Goal: Information Seeking & Learning: Check status

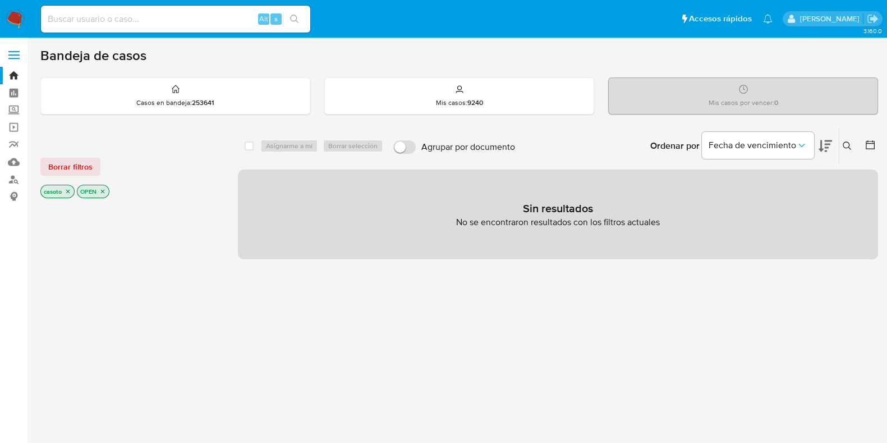
click at [102, 191] on icon "close-filter" at bounding box center [103, 192] width 4 height 4
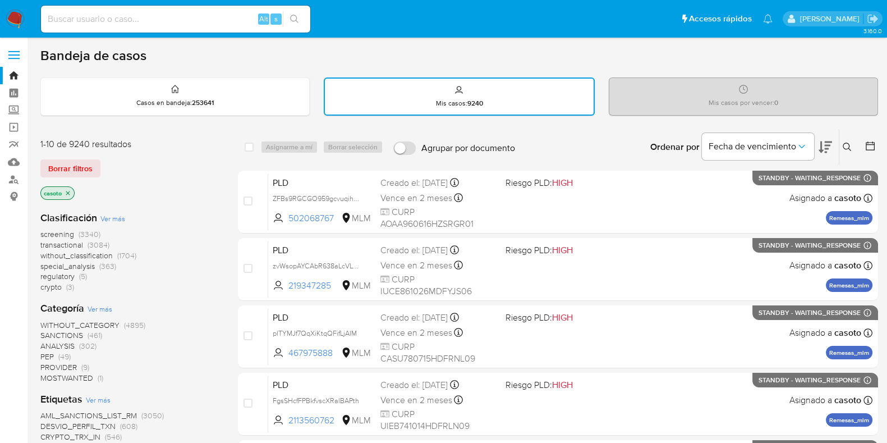
click at [849, 145] on icon at bounding box center [847, 147] width 9 height 9
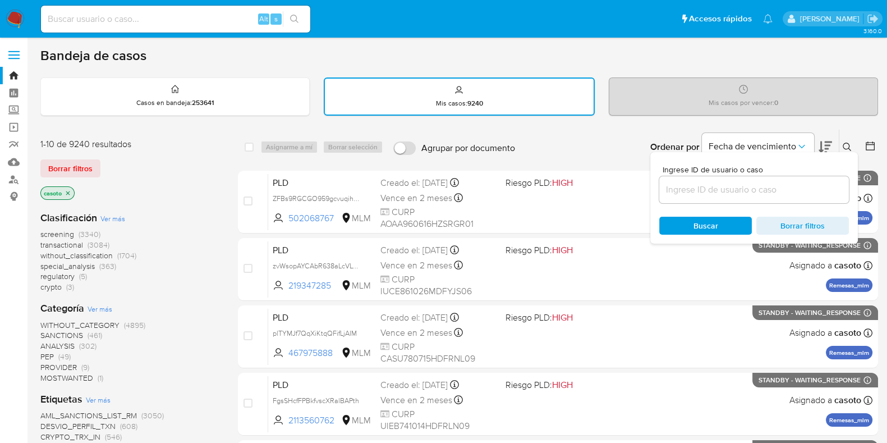
click at [772, 195] on input at bounding box center [754, 189] width 190 height 15
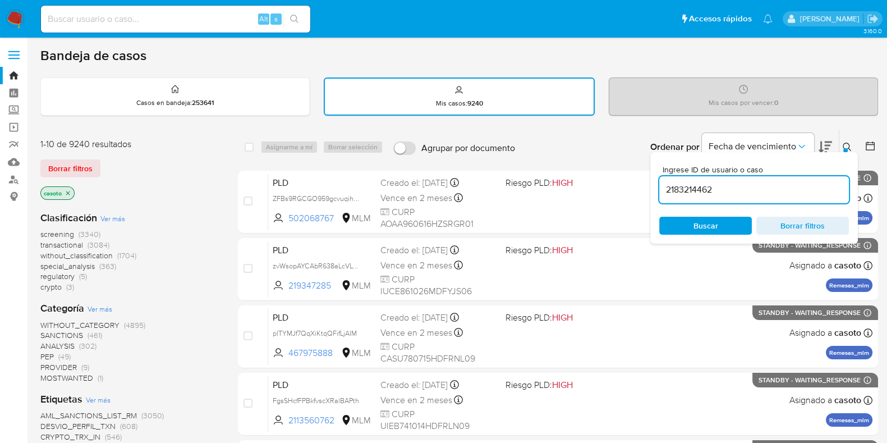
type input "2183214462"
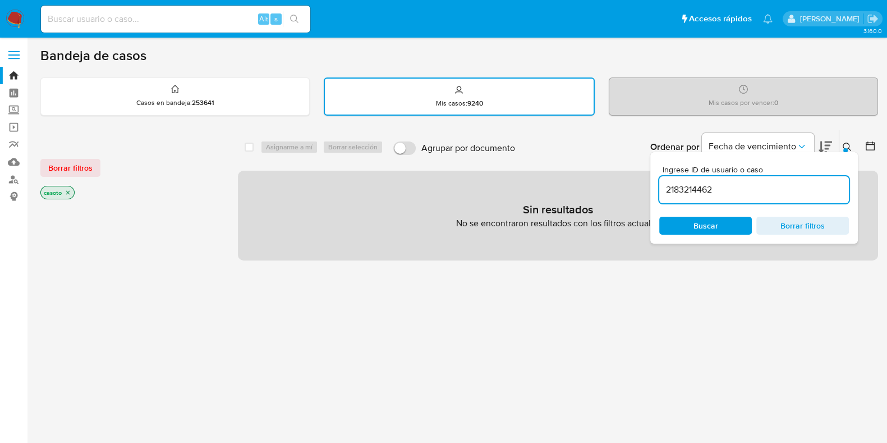
click at [849, 147] on icon at bounding box center [847, 147] width 9 height 9
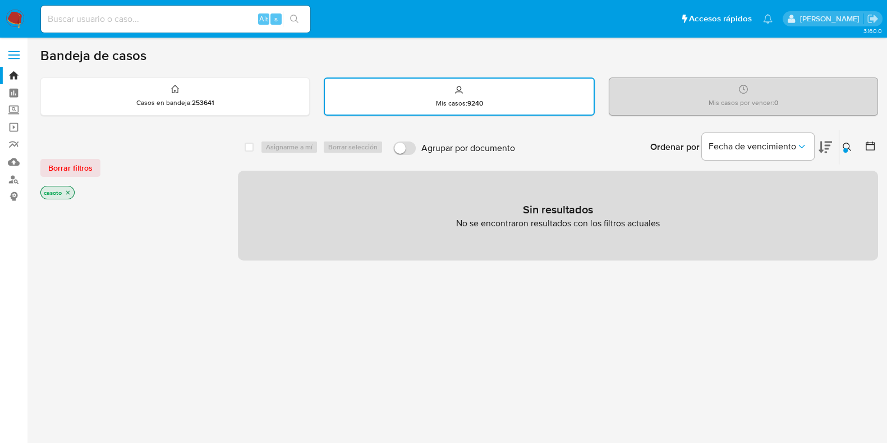
click at [69, 195] on p "casoto" at bounding box center [57, 192] width 33 height 12
click at [68, 192] on icon "close-filter" at bounding box center [68, 192] width 7 height 7
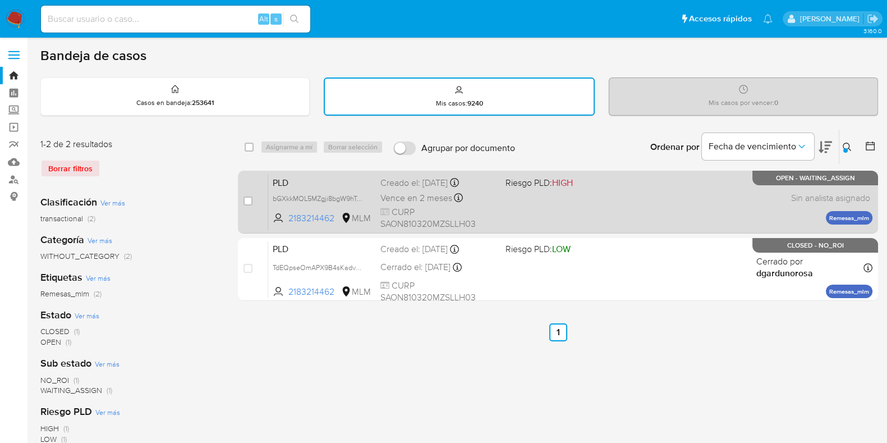
click at [634, 209] on div "PLD bGXkkMOL5MZgji8bgW9hTeYE 2183214462 MLM Riesgo PLD: HIGH Creado el: [DATE] …" at bounding box center [570, 201] width 604 height 57
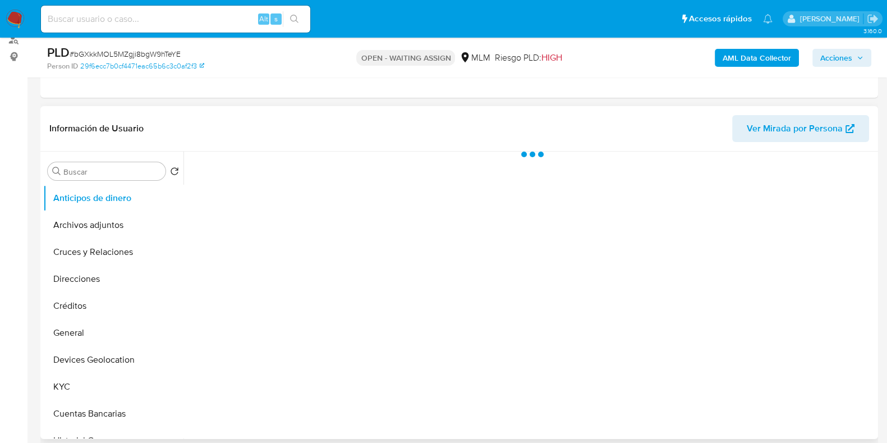
scroll to position [140, 0]
select select "10"
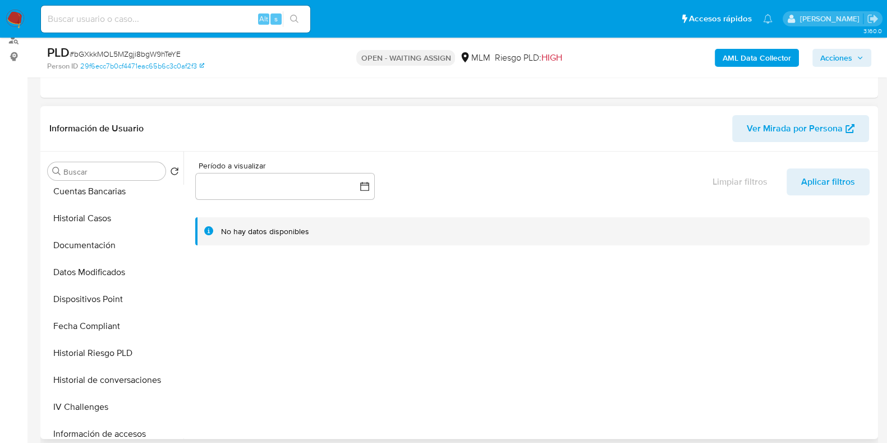
scroll to position [210, 0]
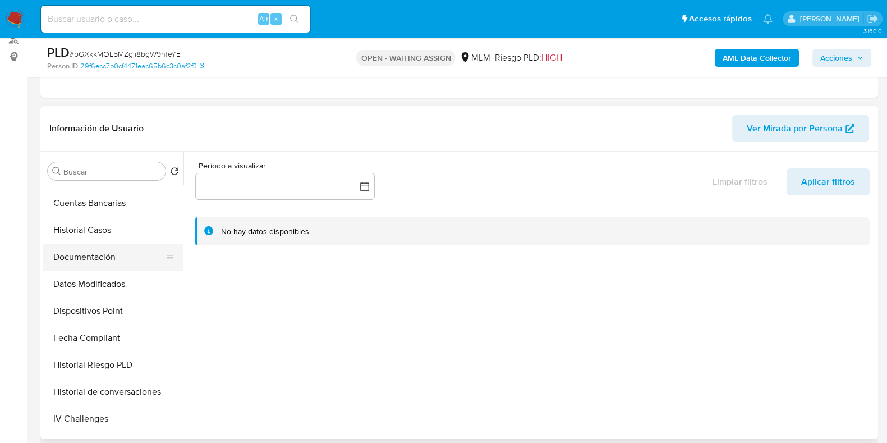
click at [99, 263] on button "Documentación" at bounding box center [108, 257] width 131 height 27
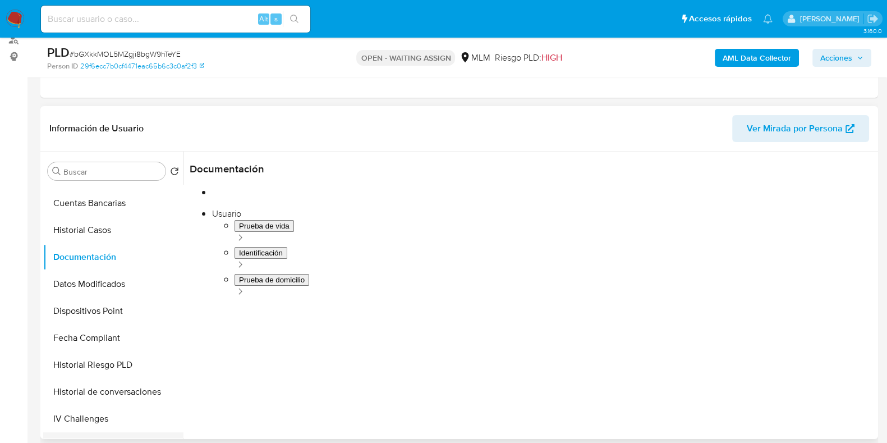
scroll to position [140, 0]
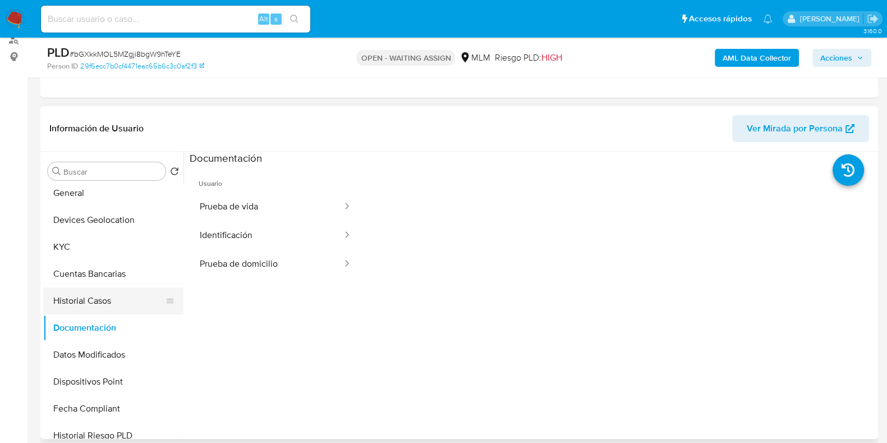
click at [80, 298] on button "Historial Casos" at bounding box center [108, 300] width 131 height 27
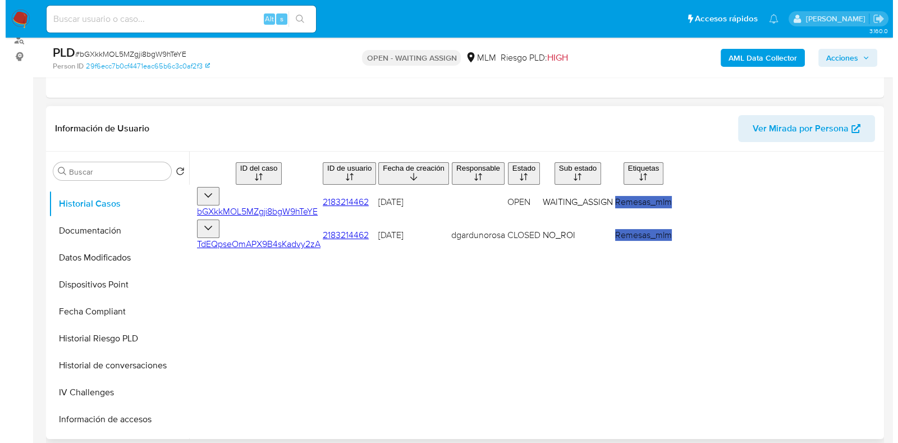
scroll to position [280, 0]
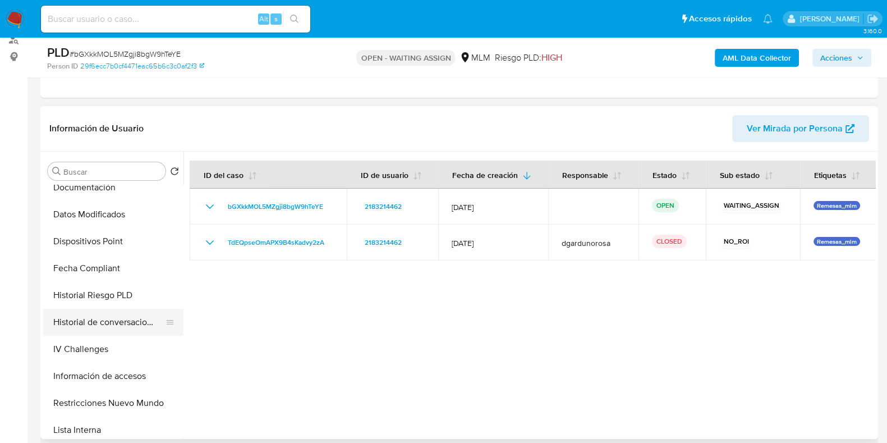
click at [100, 320] on button "Historial de conversaciones" at bounding box center [108, 322] width 131 height 27
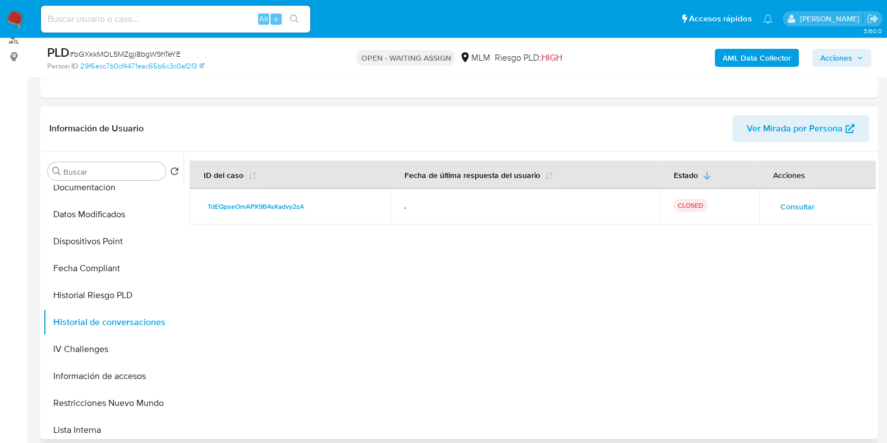
click at [768, 205] on td "Consultar" at bounding box center [817, 207] width 117 height 36
click at [796, 209] on span "Consultar" at bounding box center [797, 207] width 34 height 16
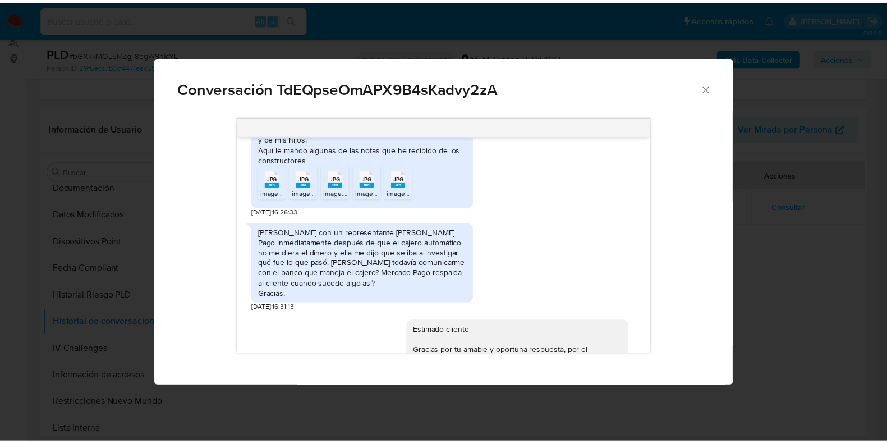
scroll to position [834, 0]
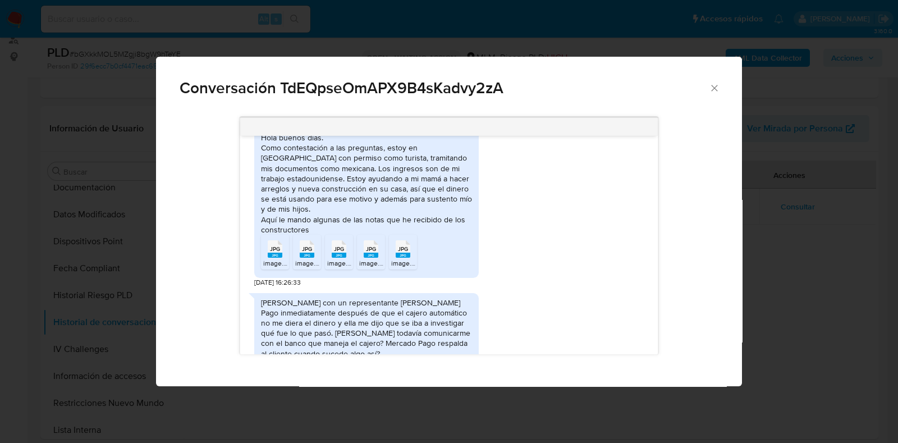
click at [278, 258] on span "image.jpg" at bounding box center [278, 263] width 30 height 10
click at [309, 252] on rect "Comunicación" at bounding box center [307, 254] width 15 height 5
click at [713, 85] on icon "Cerrar" at bounding box center [714, 87] width 11 height 11
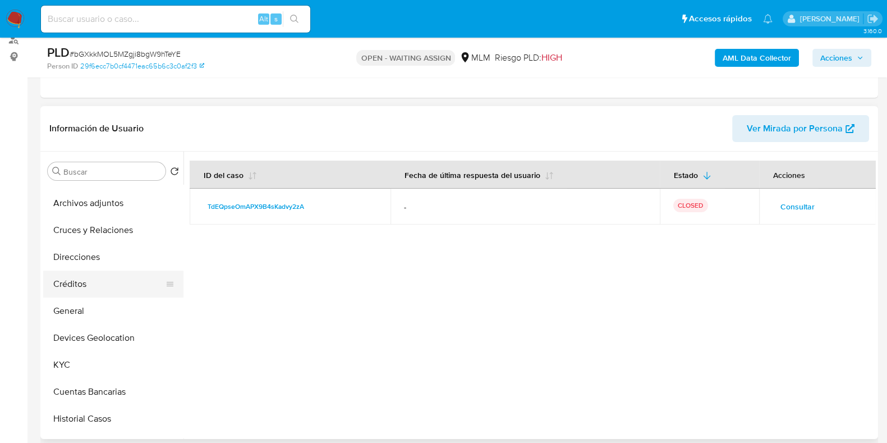
scroll to position [0, 0]
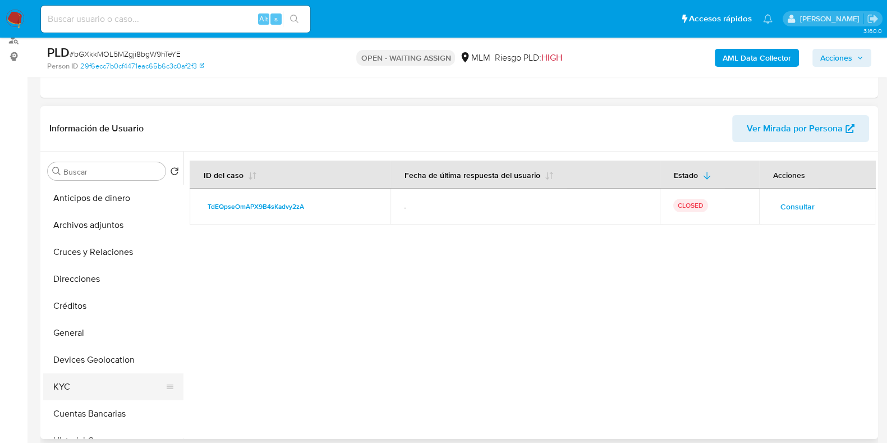
click at [61, 379] on button "KYC" at bounding box center [108, 386] width 131 height 27
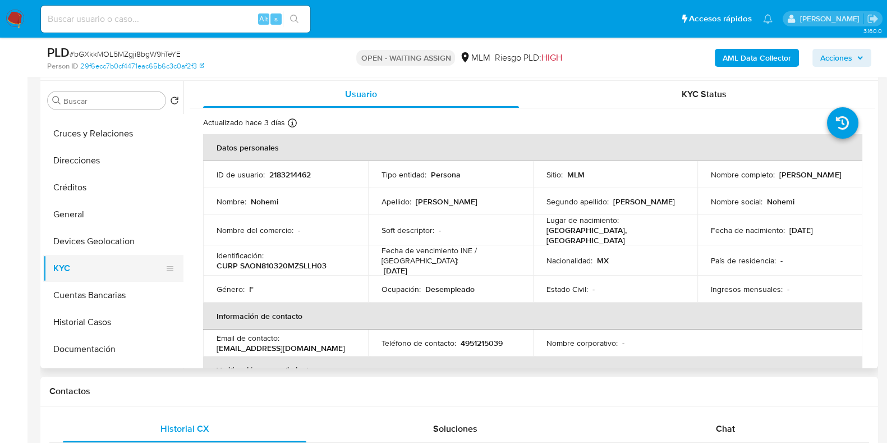
scroll to position [70, 0]
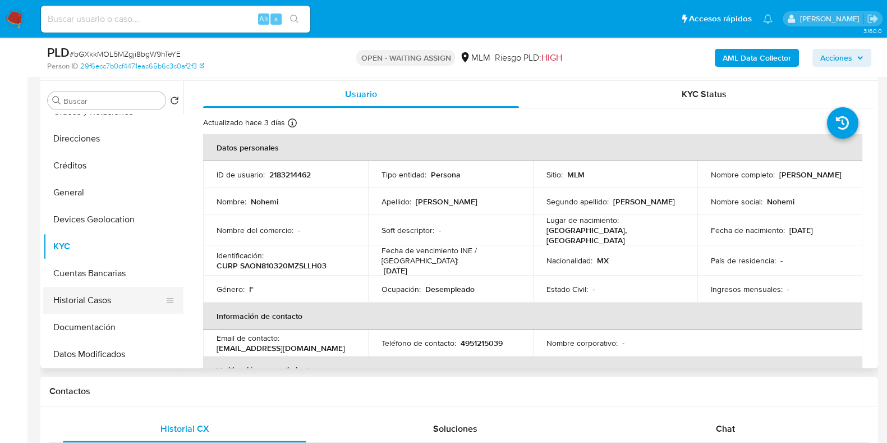
click at [101, 306] on button "Historial Casos" at bounding box center [108, 300] width 131 height 27
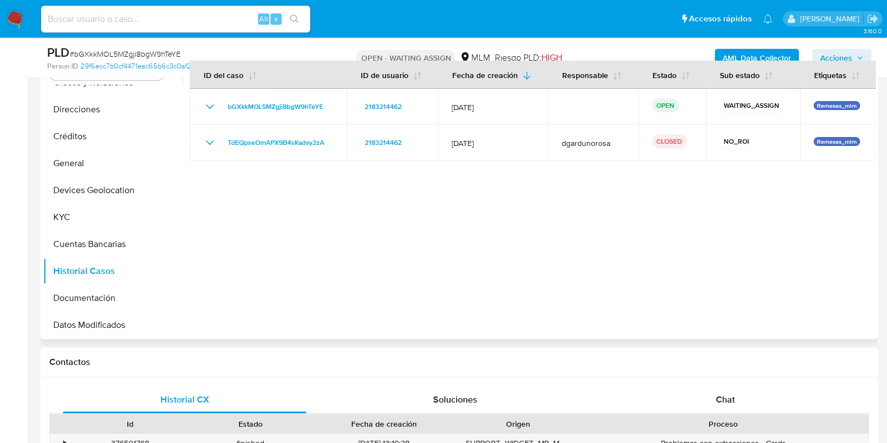
scroll to position [140, 0]
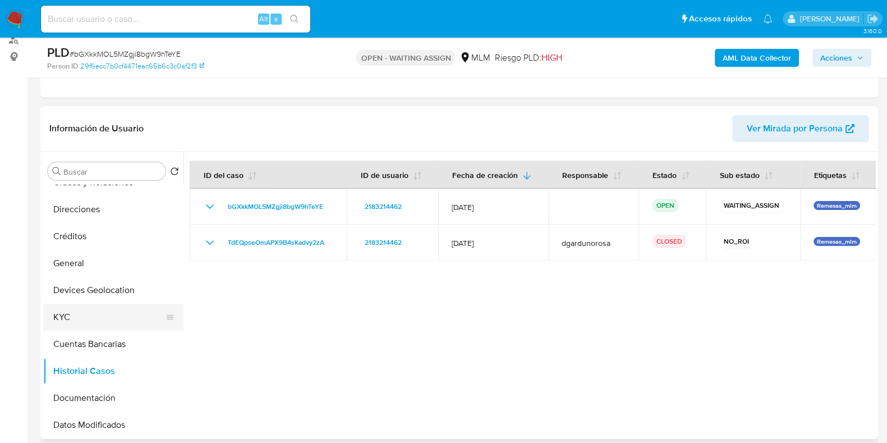
click at [70, 318] on button "KYC" at bounding box center [108, 317] width 131 height 27
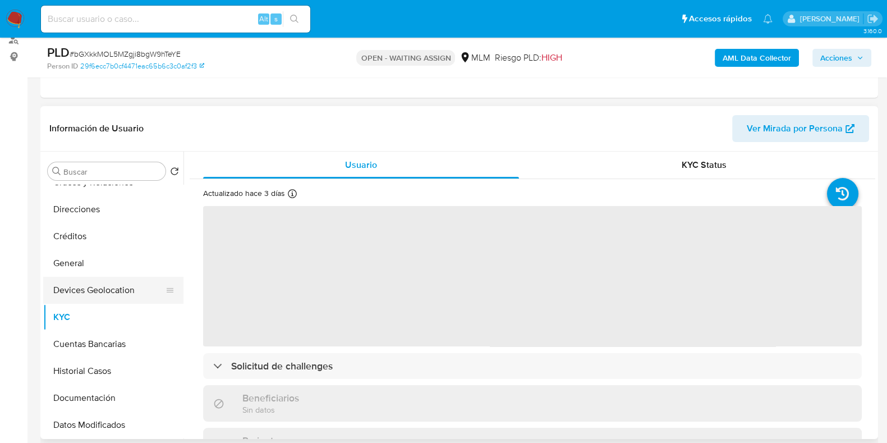
click at [105, 285] on button "Devices Geolocation" at bounding box center [108, 290] width 131 height 27
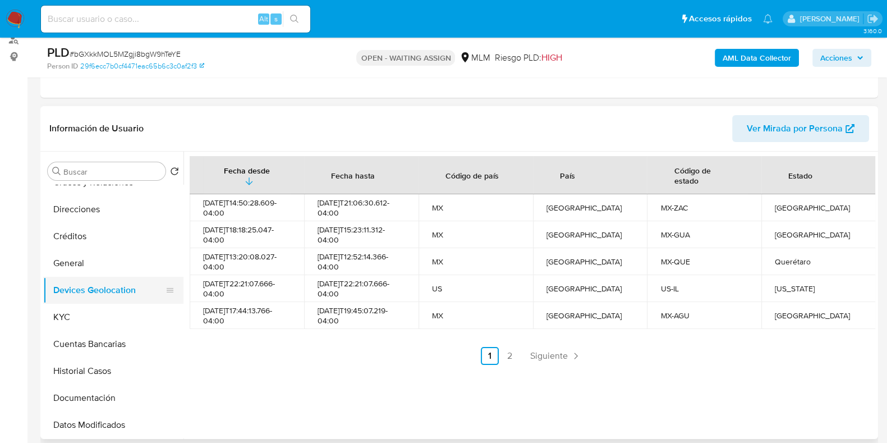
scroll to position [0, 0]
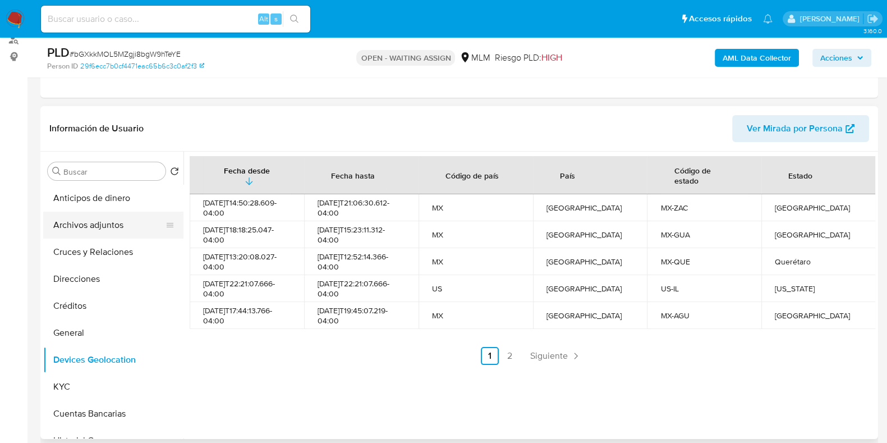
click at [108, 228] on button "Archivos adjuntos" at bounding box center [108, 225] width 131 height 27
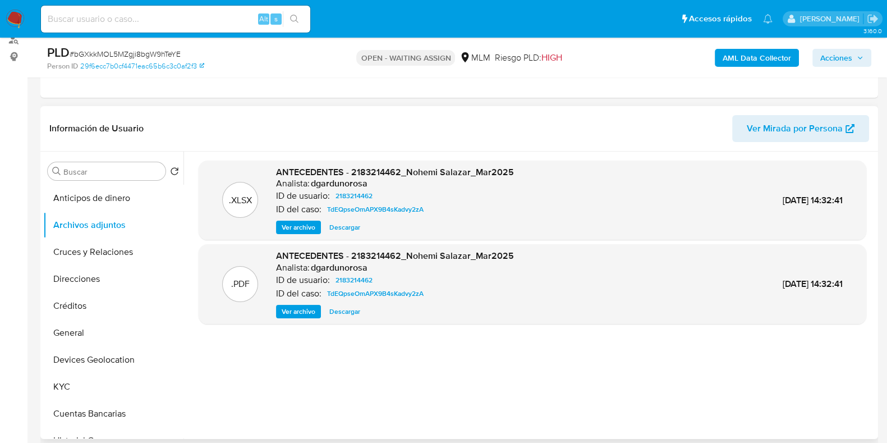
click at [300, 307] on span "Ver archivo" at bounding box center [299, 311] width 34 height 11
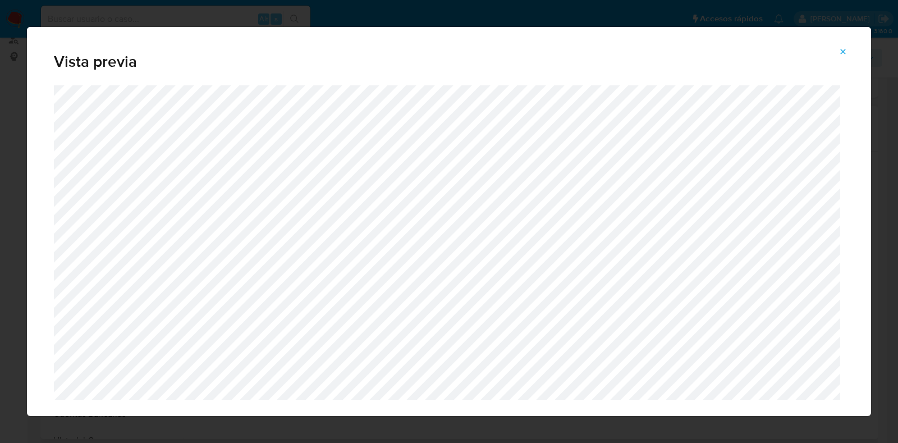
click at [839, 59] on span "Attachment preview" at bounding box center [842, 52] width 9 height 16
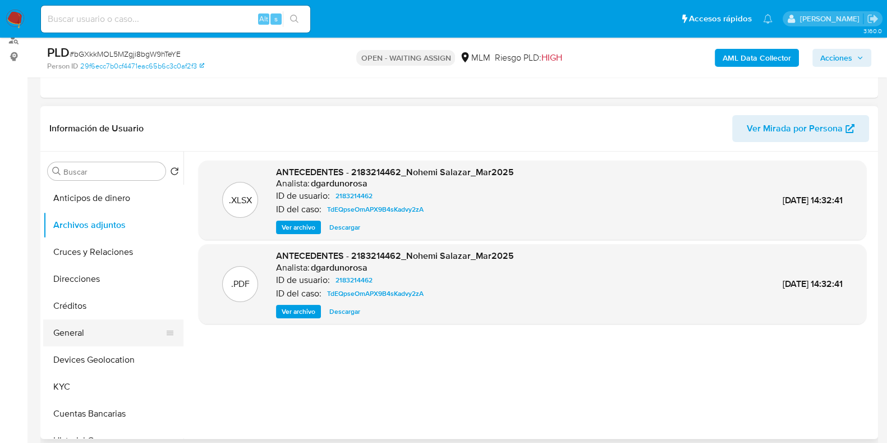
click at [71, 339] on button "General" at bounding box center [108, 332] width 131 height 27
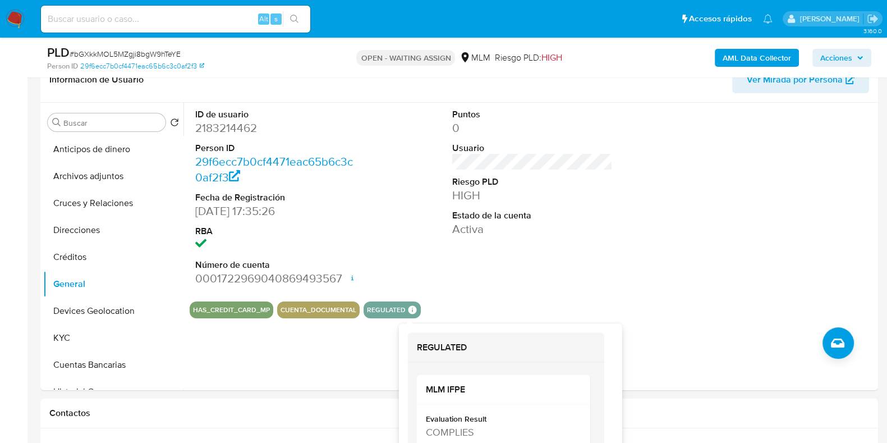
scroll to position [210, 0]
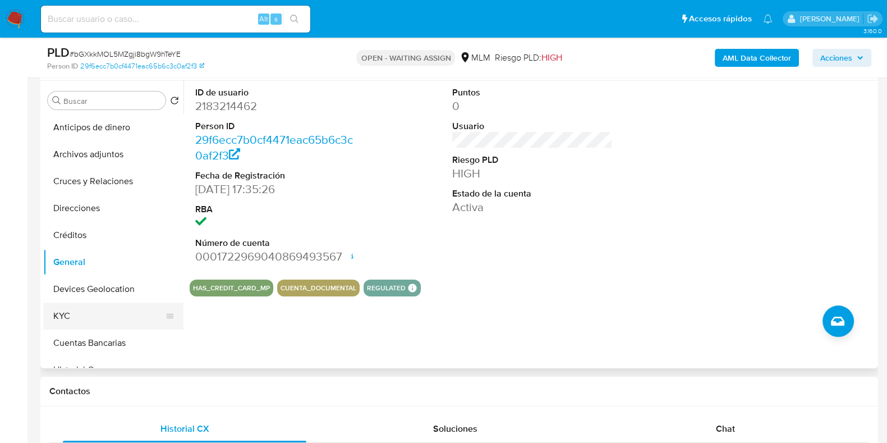
click at [75, 311] on button "KYC" at bounding box center [108, 315] width 131 height 27
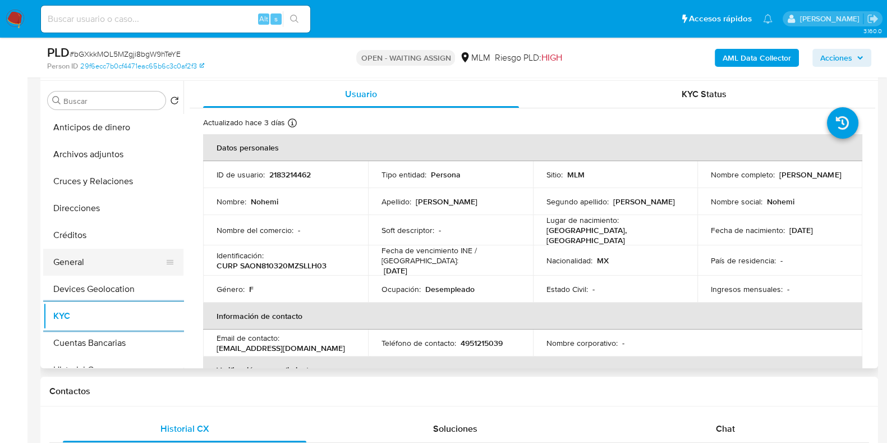
click at [77, 261] on button "General" at bounding box center [108, 262] width 131 height 27
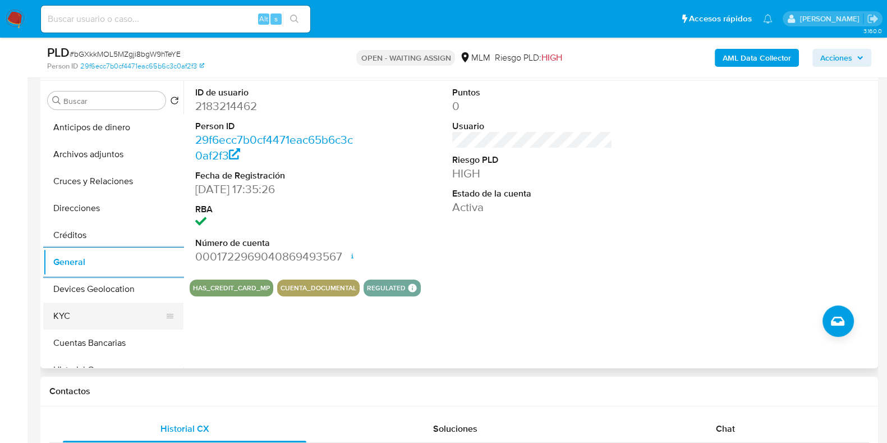
click at [81, 310] on button "KYC" at bounding box center [108, 315] width 131 height 27
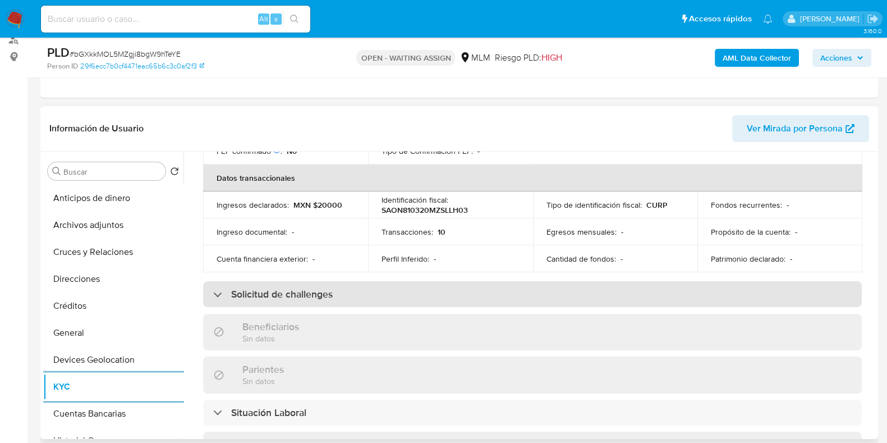
scroll to position [414, 0]
